Goal: Task Accomplishment & Management: Manage account settings

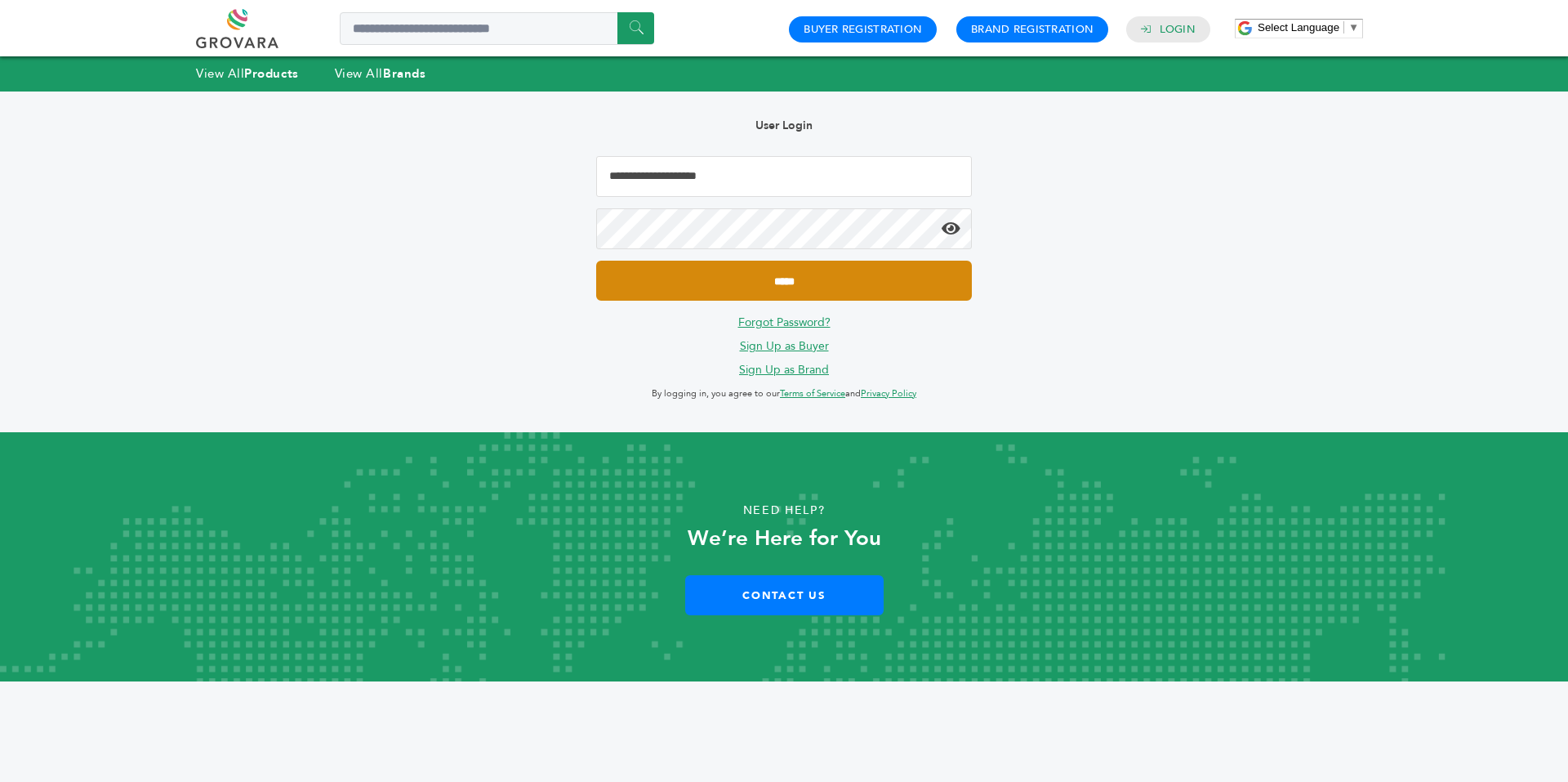
click at [674, 276] on input "*****" at bounding box center [784, 281] width 375 height 40
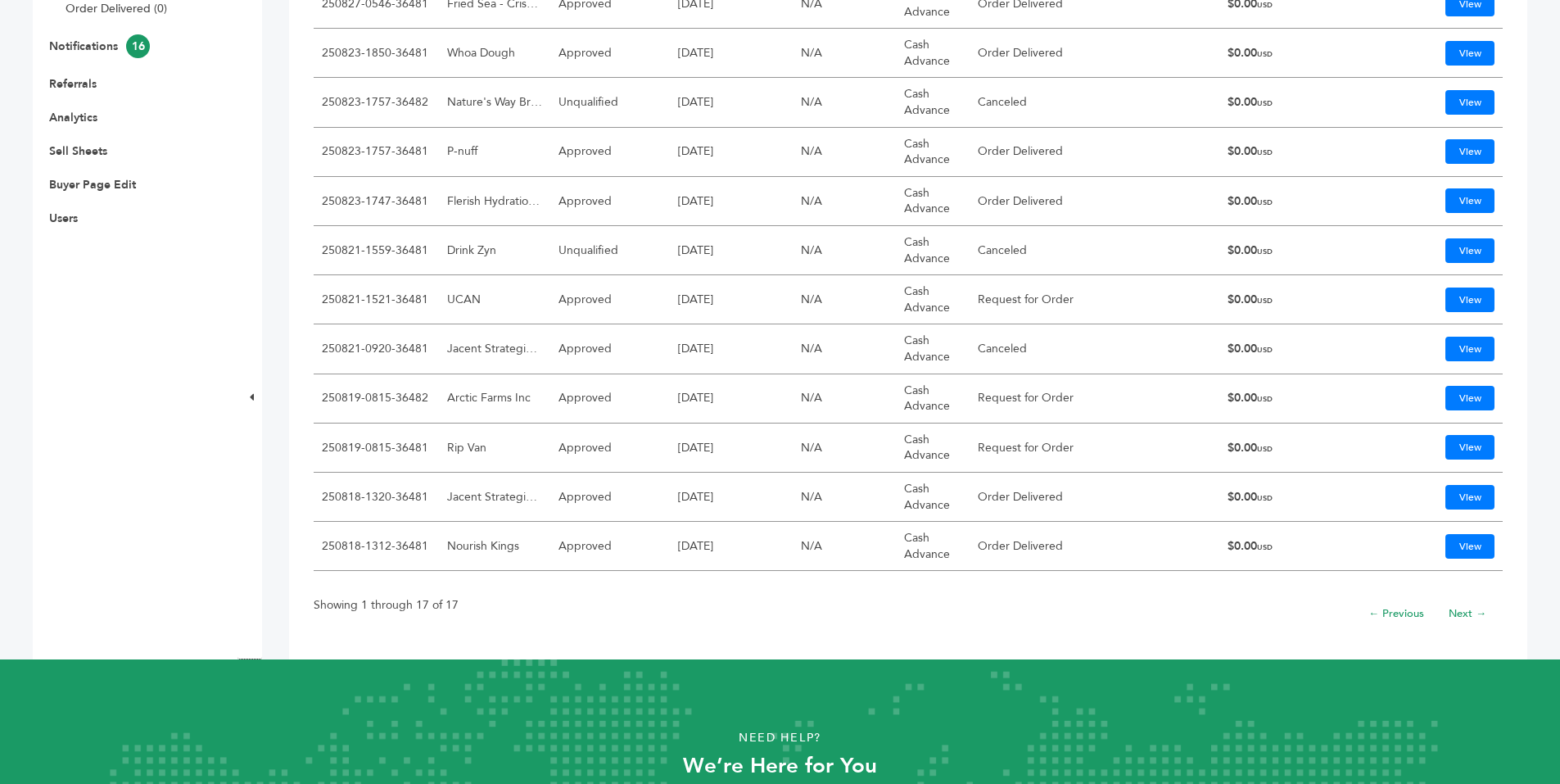
scroll to position [504, 0]
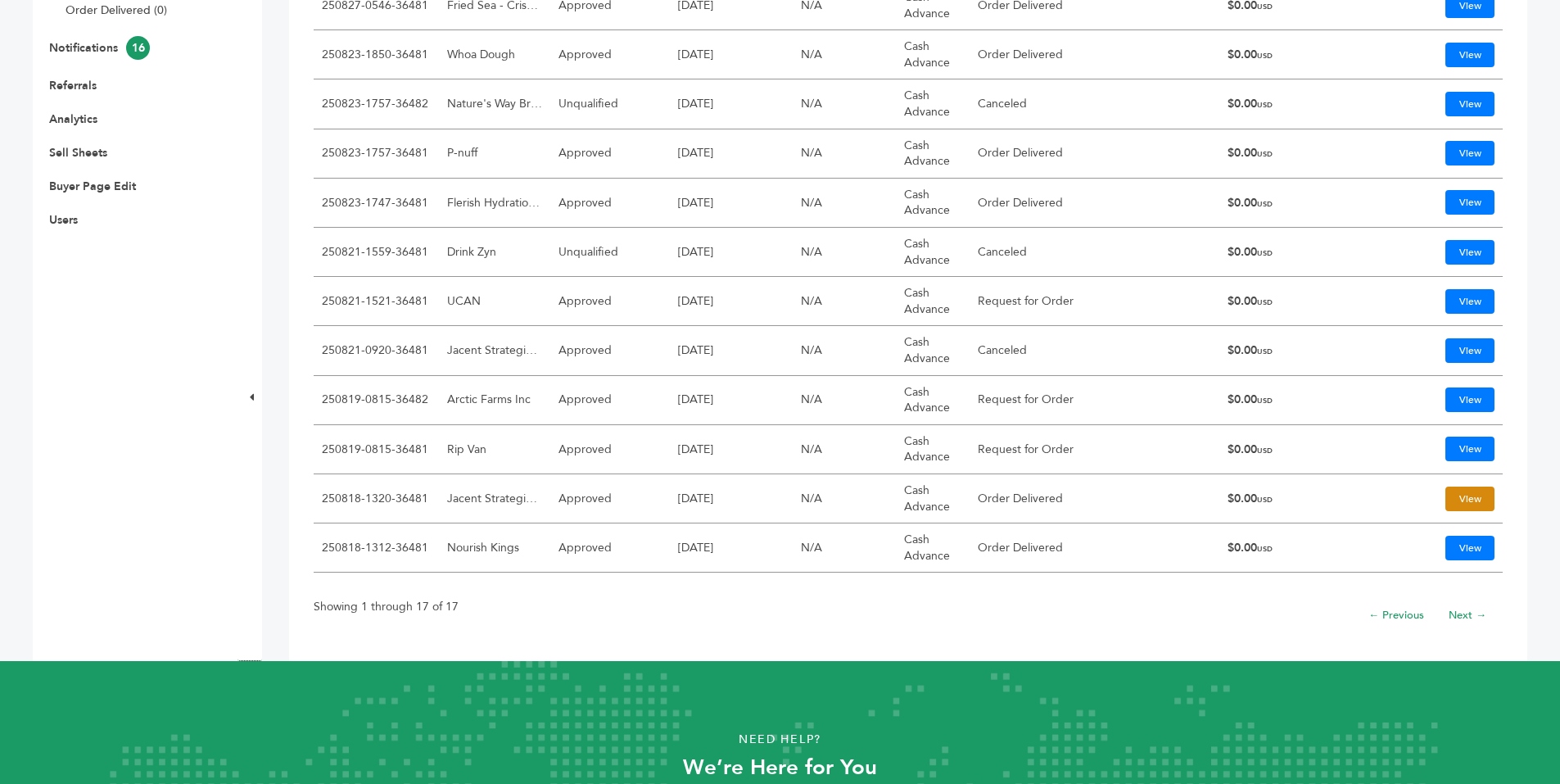
click at [1445, 498] on link "View" at bounding box center [1470, 499] width 49 height 25
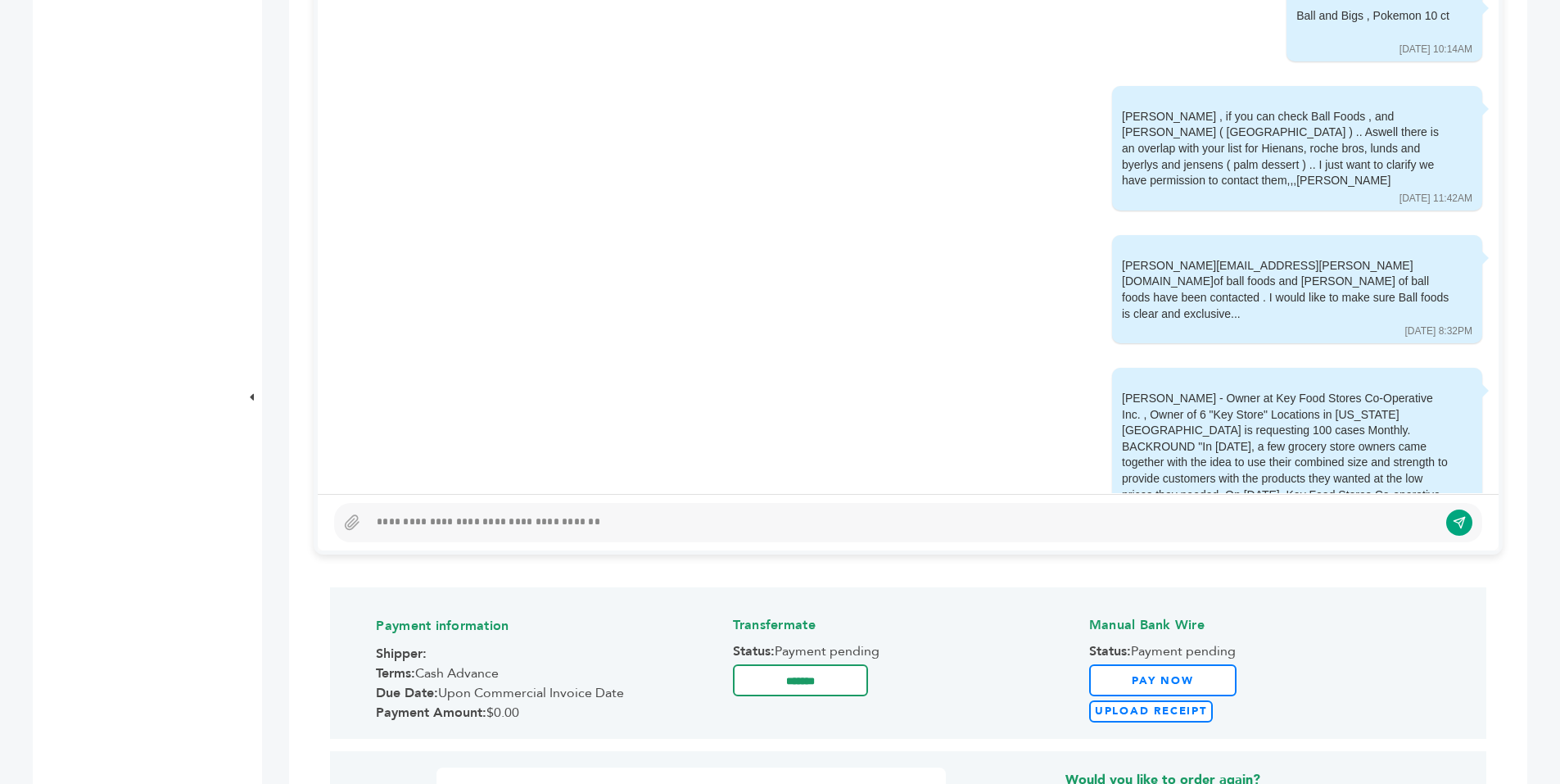
scroll to position [939, 0]
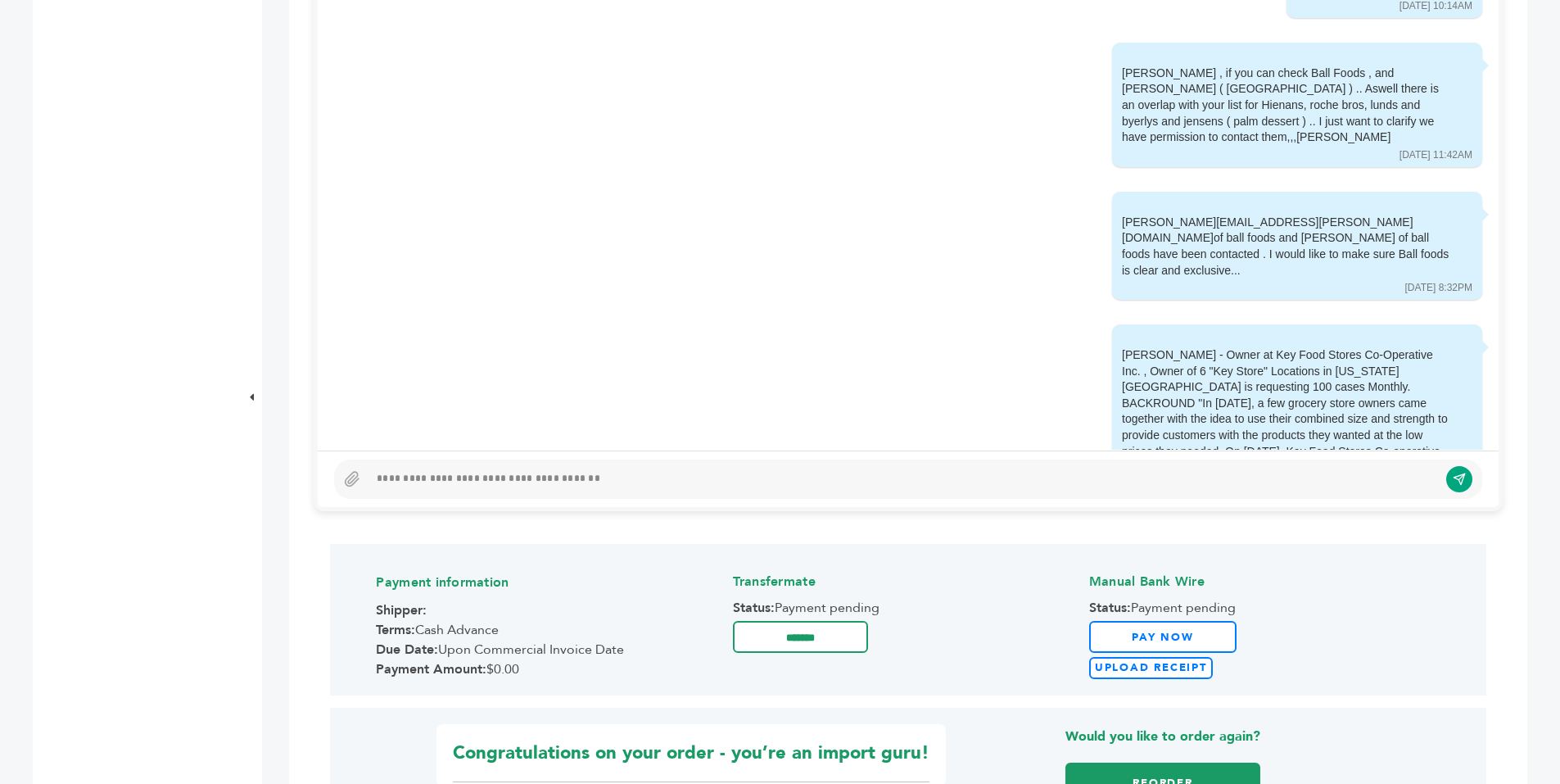
click at [1049, 466] on div at bounding box center [908, 479] width 1148 height 39
click at [1042, 475] on div at bounding box center [903, 479] width 1070 height 20
paste div
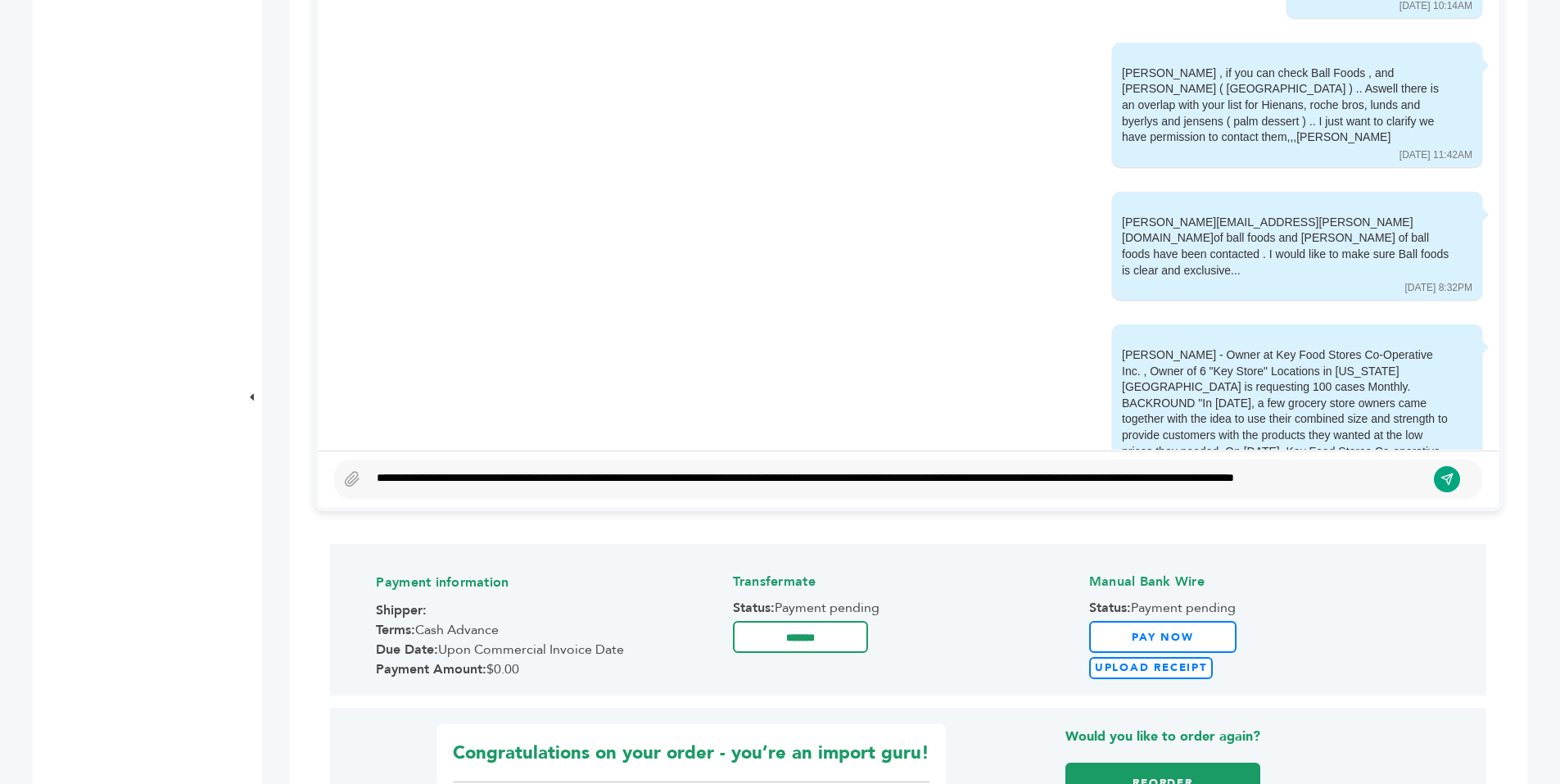
scroll to position [928, 0]
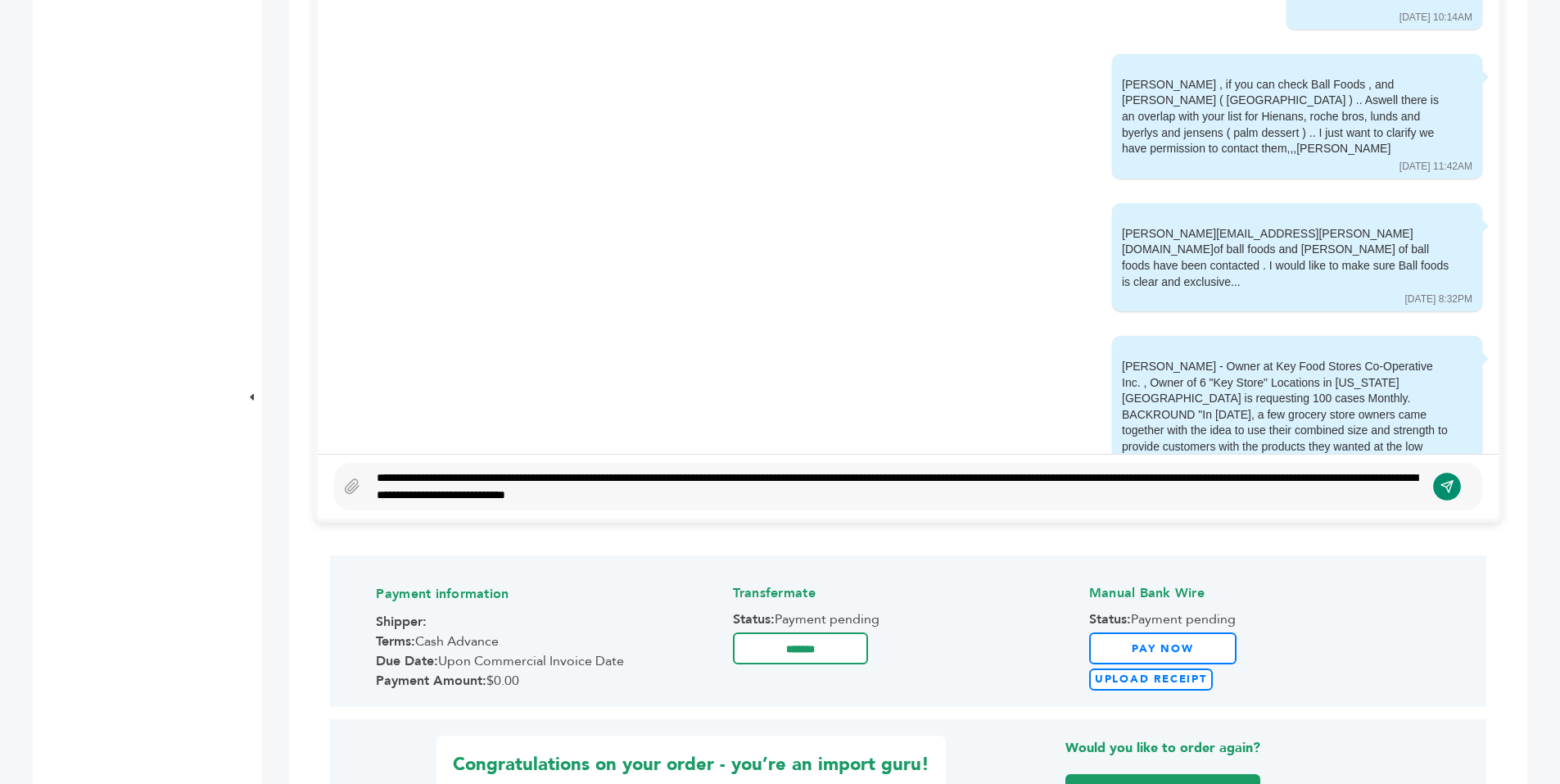
click at [1437, 494] on button "submit" at bounding box center [1448, 486] width 28 height 28
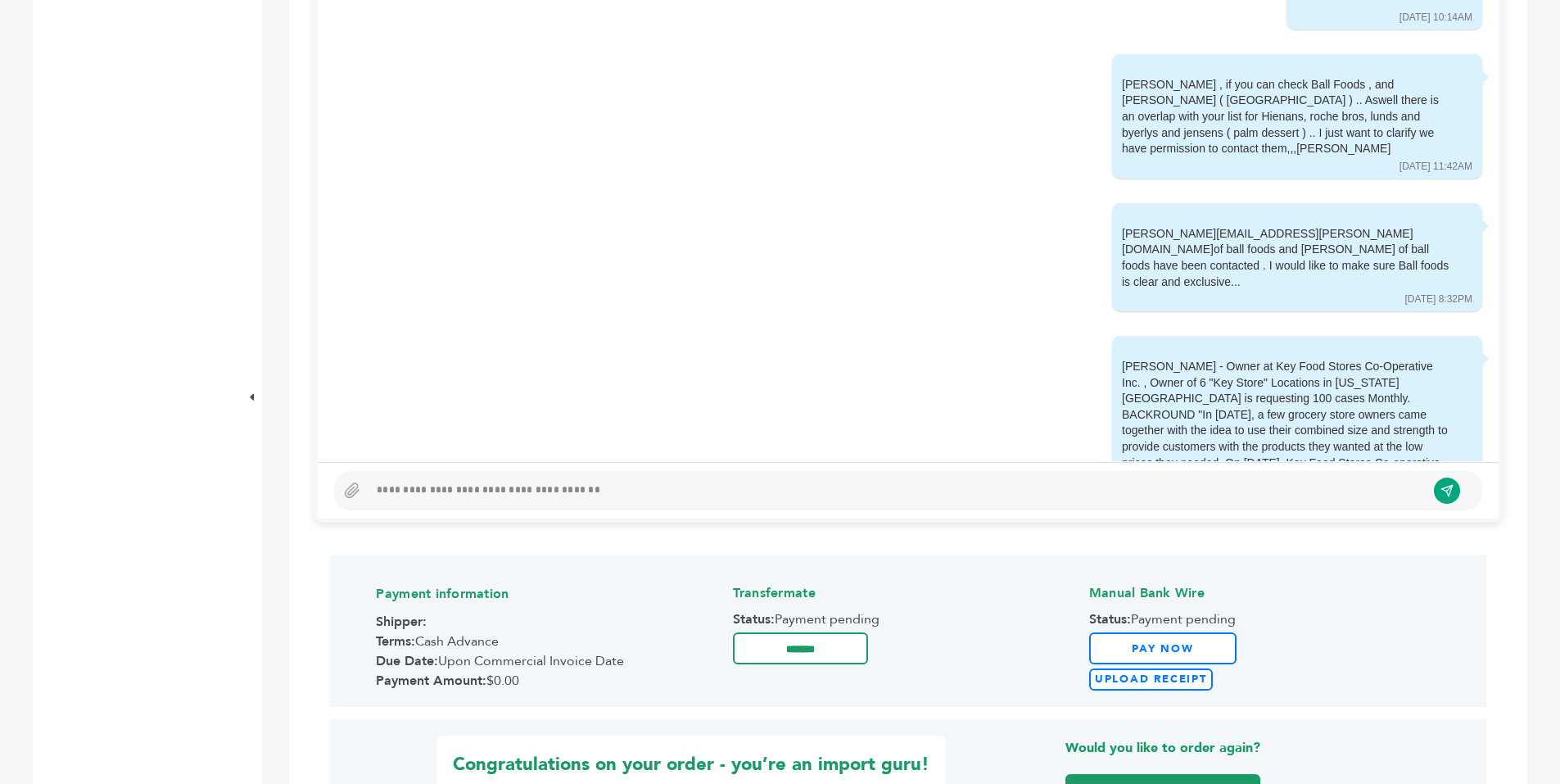
scroll to position [6720, 0]
